Goal: Find specific page/section: Find specific page/section

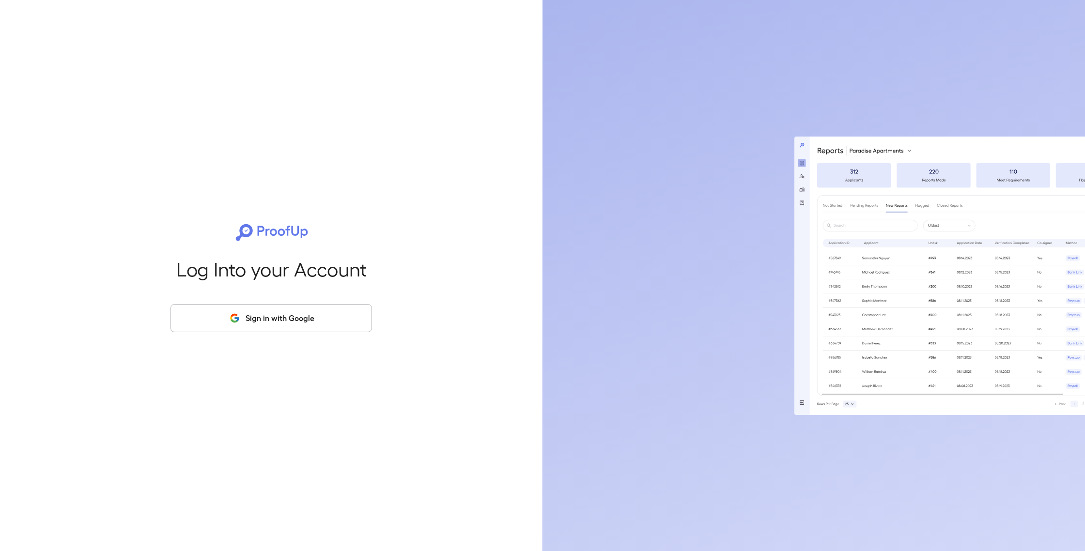
click at [308, 313] on button "Sign in with Google" at bounding box center [270, 318] width 201 height 28
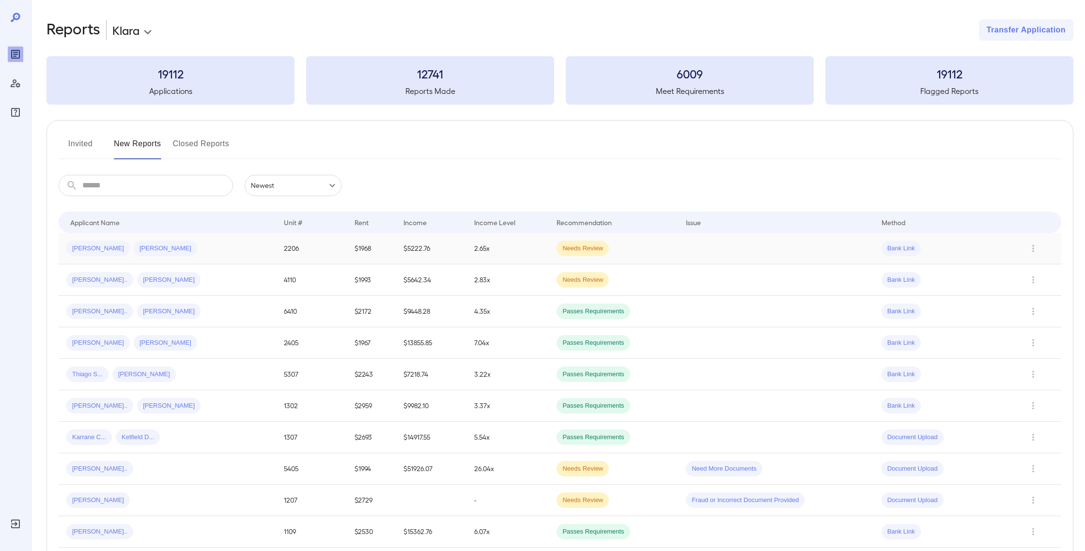
click at [347, 248] on td "$1968" at bounding box center [371, 248] width 49 height 31
